Goal: Communication & Community: Answer question/provide support

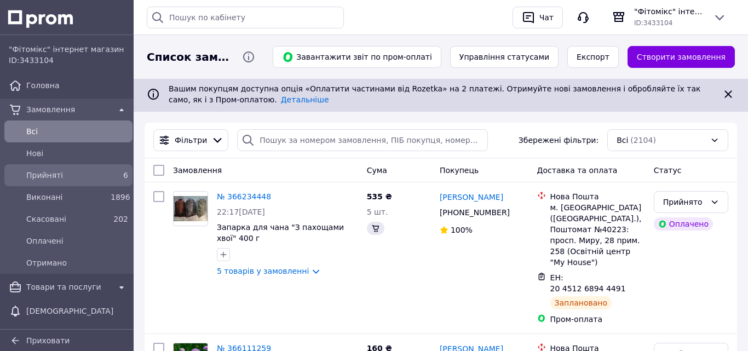
click at [45, 174] on span "Прийняті" at bounding box center [66, 175] width 80 height 11
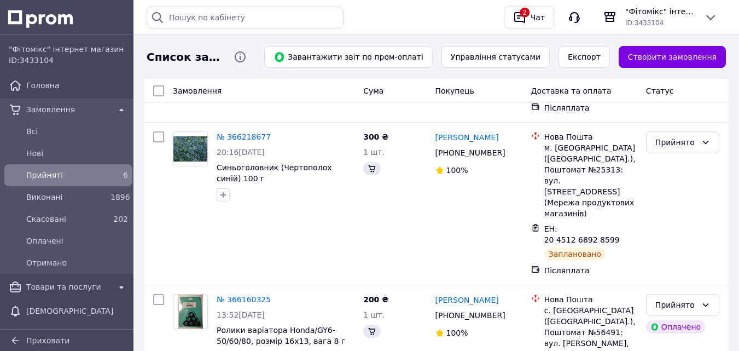
scroll to position [694, 0]
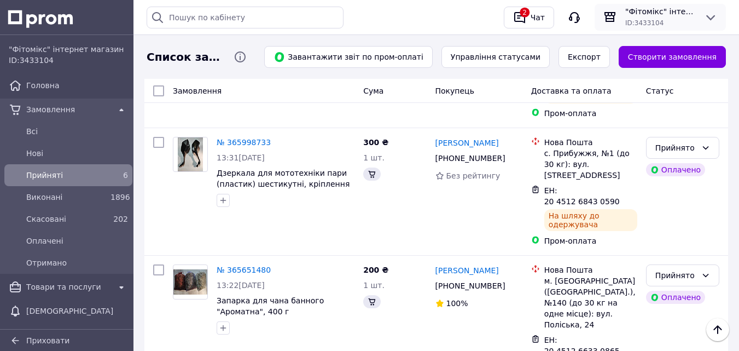
click at [710, 19] on icon at bounding box center [711, 17] width 9 height 5
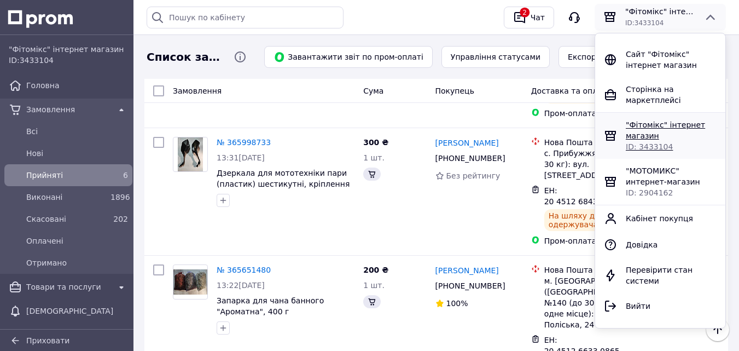
click at [647, 130] on span ""Фітомікс" інтернет магазин" at bounding box center [665, 130] width 79 height 20
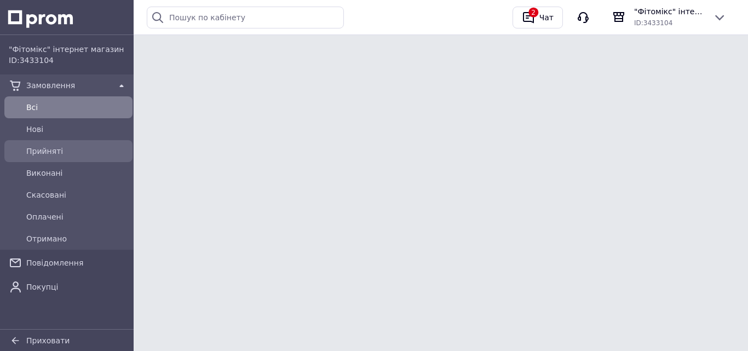
click at [45, 150] on span "Прийняті" at bounding box center [77, 151] width 102 height 11
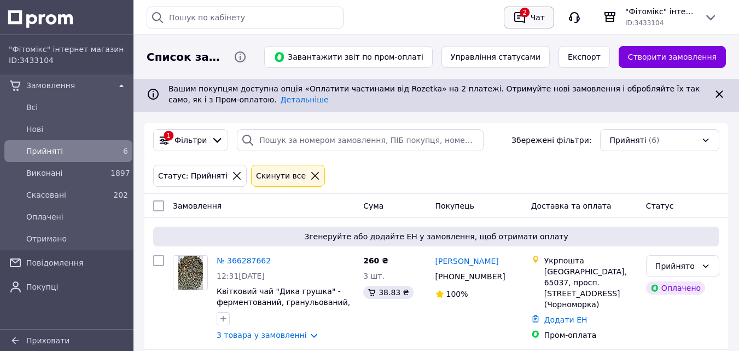
click at [522, 20] on icon "button" at bounding box center [519, 17] width 13 height 13
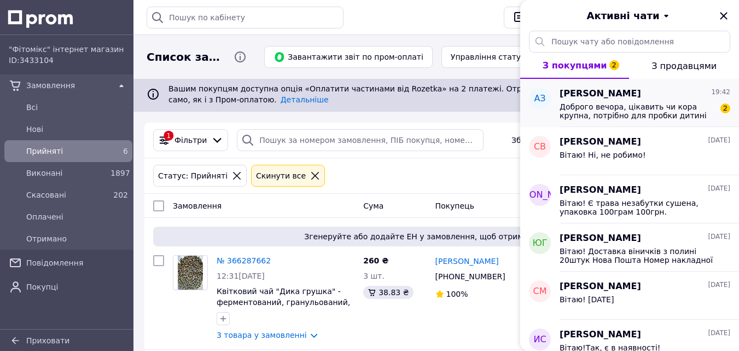
click at [629, 107] on span "Доброго вечора, цікавить чи кора крупна, потрібно для пробки дитині" at bounding box center [637, 111] width 155 height 18
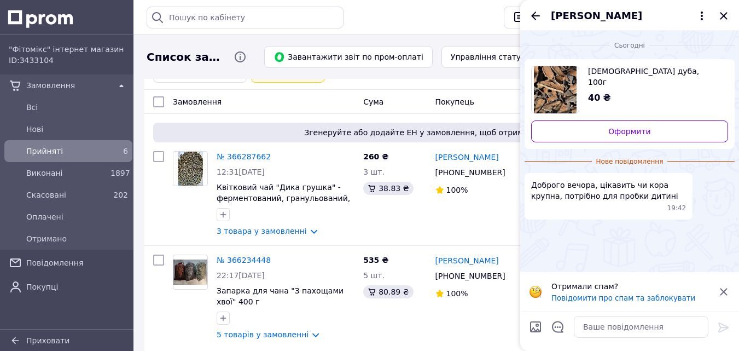
scroll to position [109, 0]
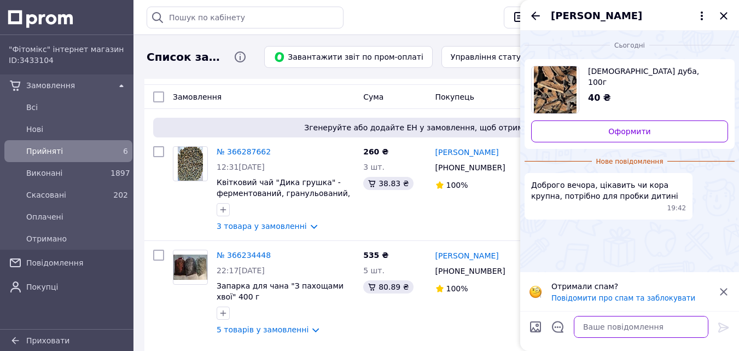
click at [583, 332] on textarea at bounding box center [641, 327] width 135 height 22
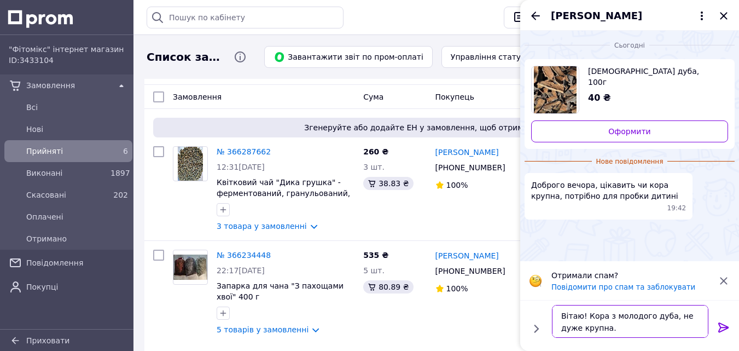
type textarea "Вітаю! Кора з молодого дуба, не дуже крупна."
click at [722, 327] on icon at bounding box center [724, 327] width 10 height 10
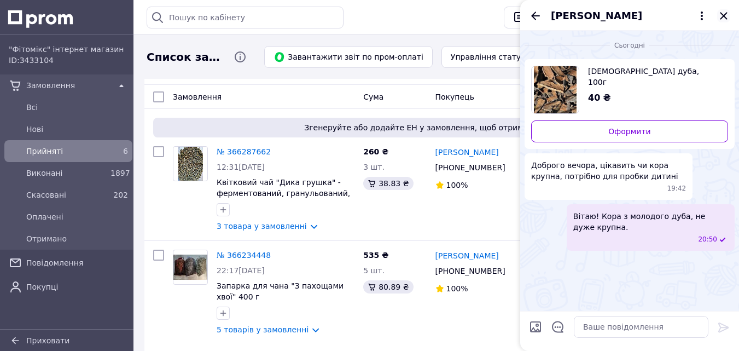
click at [723, 14] on icon "Закрити" at bounding box center [723, 15] width 7 height 7
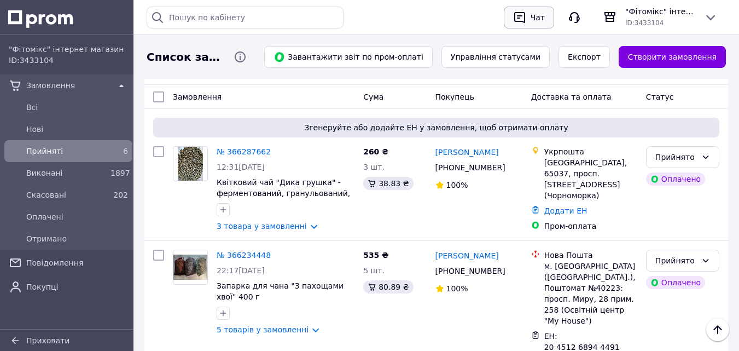
click at [527, 21] on icon "button" at bounding box center [519, 17] width 13 height 13
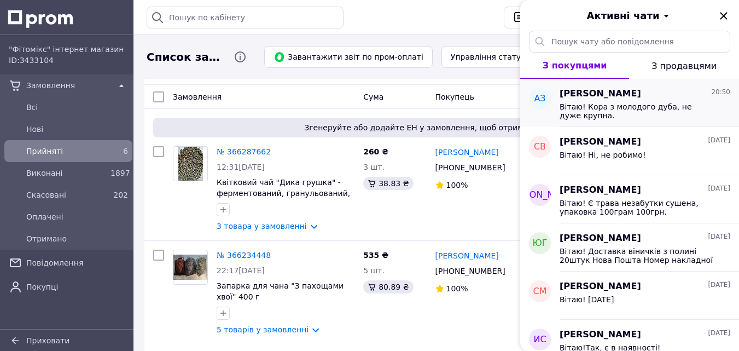
click at [559, 95] on div "АЗ" at bounding box center [540, 103] width 39 height 48
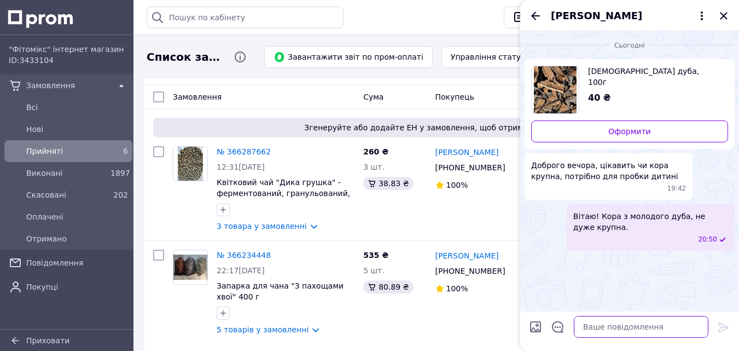
click at [581, 328] on textarea at bounding box center [641, 327] width 135 height 22
click at [591, 328] on textarea "Кора ,якна фото" at bounding box center [630, 327] width 157 height 22
click at [623, 328] on textarea "Кора ,як на фото" at bounding box center [630, 327] width 157 height 22
type textarea "Кора ,як на фото."
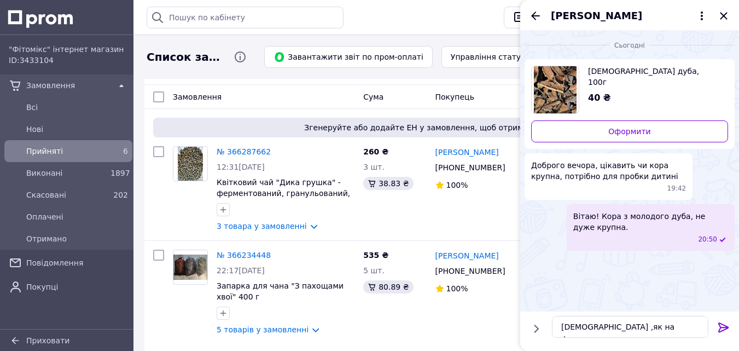
click at [721, 328] on icon at bounding box center [724, 327] width 13 height 13
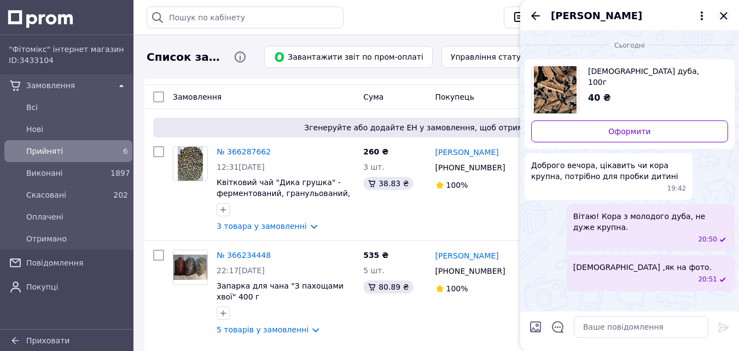
click at [726, 11] on icon "Закрити" at bounding box center [724, 15] width 13 height 13
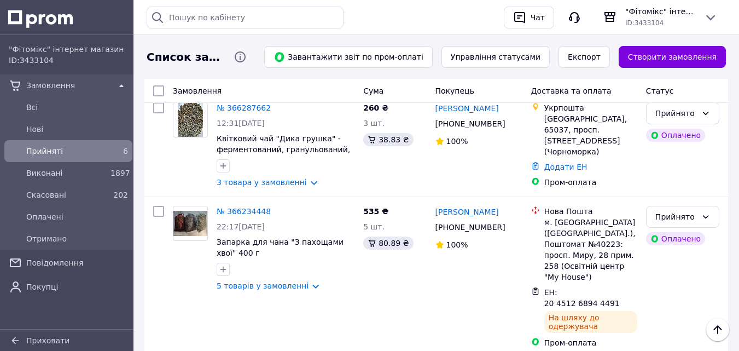
scroll to position [141, 0]
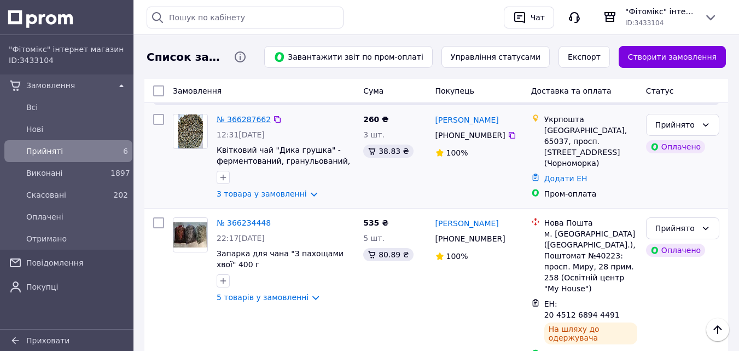
click at [230, 118] on link "№ 366287662" at bounding box center [244, 119] width 54 height 9
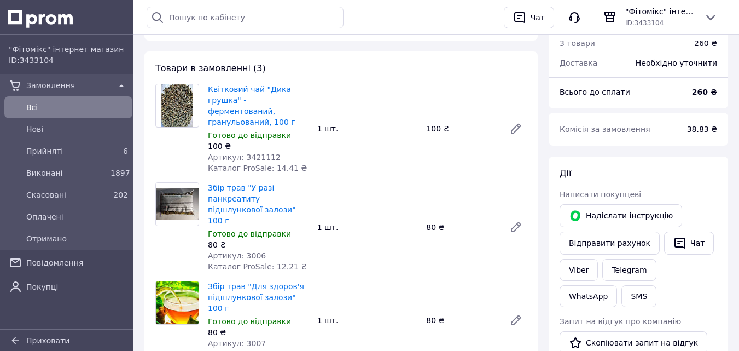
scroll to position [118, 0]
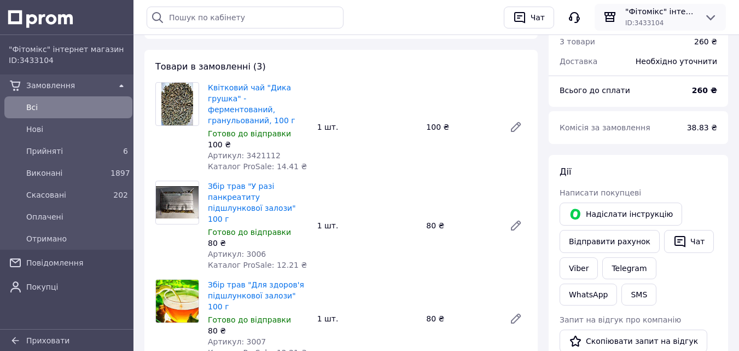
click at [710, 20] on icon at bounding box center [710, 17] width 13 height 13
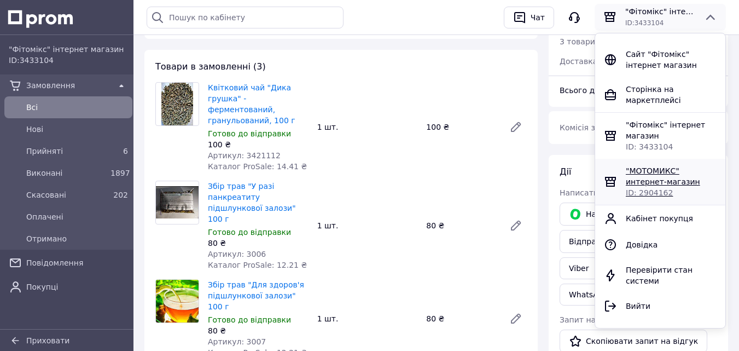
click at [640, 188] on span "ID: 2904162" at bounding box center [649, 192] width 47 height 9
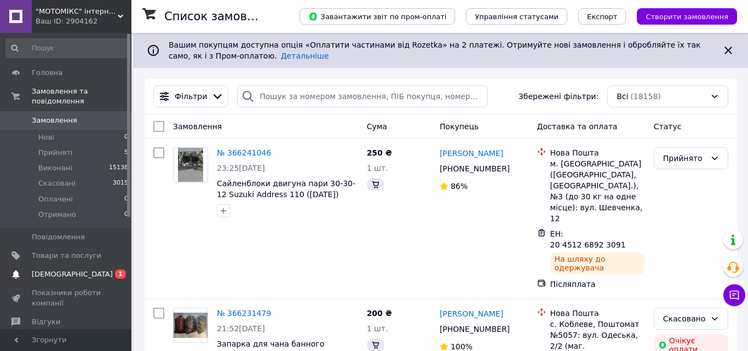
click at [43, 269] on span "[DEMOGRAPHIC_DATA]" at bounding box center [72, 274] width 81 height 10
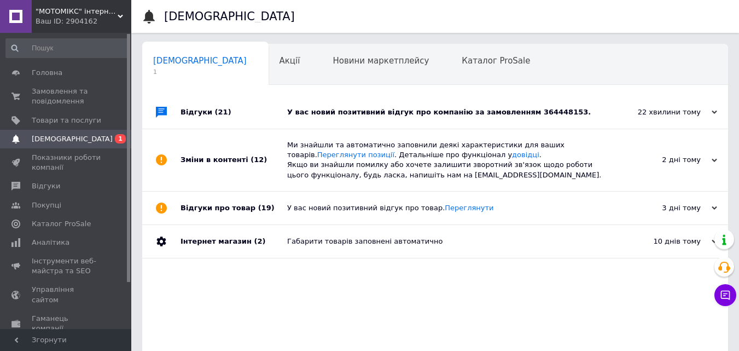
click at [516, 112] on div "У вас новий позитивний відгук про компанію за замовленням 364448153." at bounding box center [447, 112] width 321 height 10
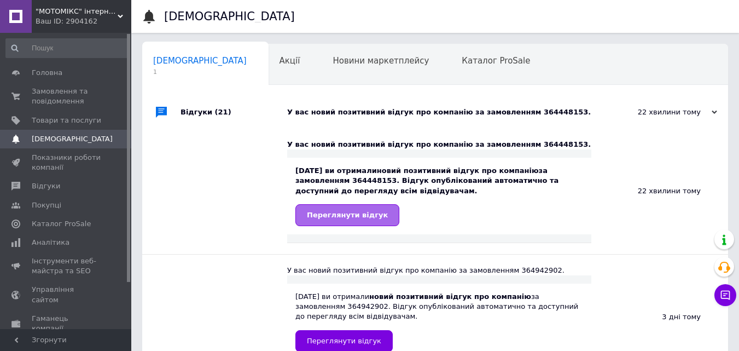
click at [361, 213] on span "Переглянути відгук" at bounding box center [347, 215] width 81 height 8
click at [373, 221] on link "Переглянути відгук" at bounding box center [348, 215] width 104 height 22
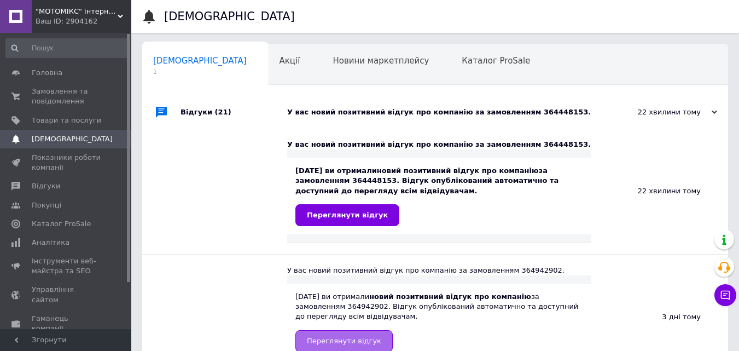
click at [324, 342] on span "Переглянути відгук" at bounding box center [344, 341] width 74 height 8
click at [269, 68] on div "Акції 0" at bounding box center [296, 65] width 54 height 42
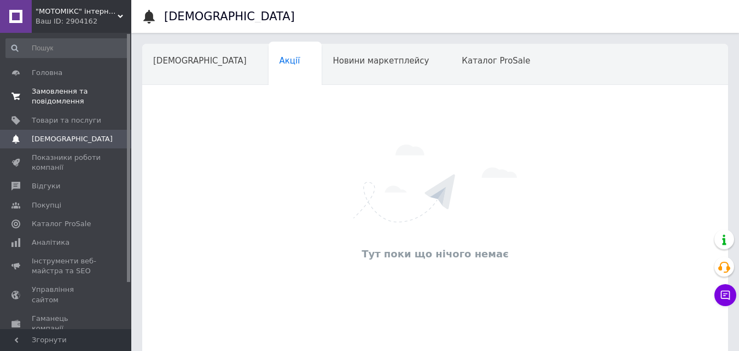
click at [55, 94] on span "Замовлення та повідомлення" at bounding box center [67, 96] width 70 height 20
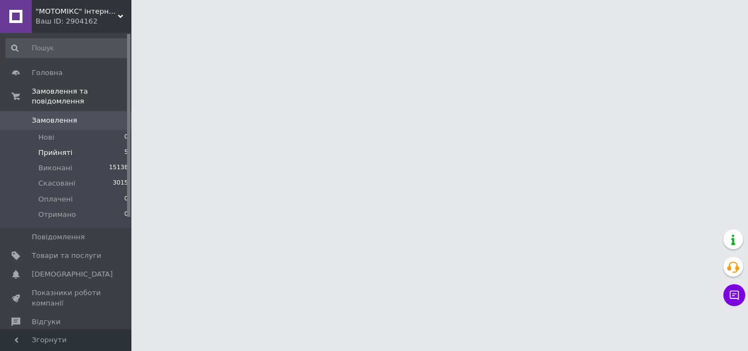
click at [51, 148] on span "Прийняті" at bounding box center [55, 153] width 34 height 10
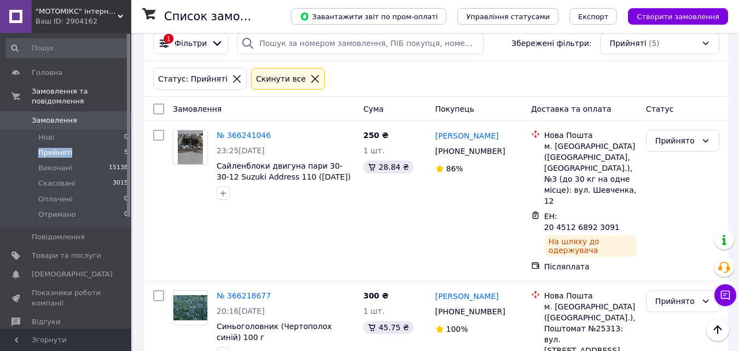
scroll to position [40, 0]
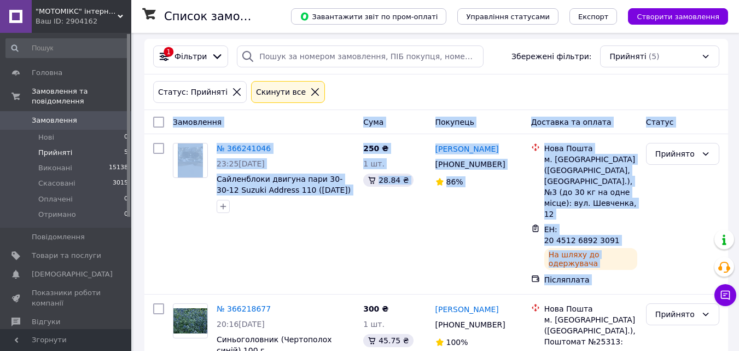
drag, startPoint x: 739, startPoint y: 144, endPoint x: 747, endPoint y: 98, distance: 46.7
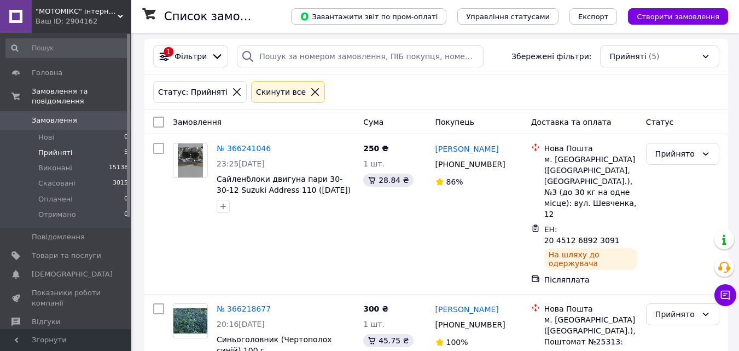
click at [656, 94] on div "Статус: Прийняті Cкинути все" at bounding box center [436, 92] width 571 height 26
